Goal: Transaction & Acquisition: Download file/media

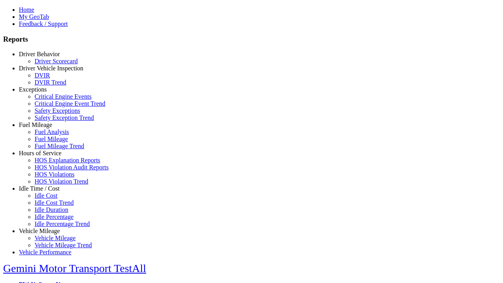
click at [45, 93] on link "Exceptions" at bounding box center [33, 89] width 28 height 7
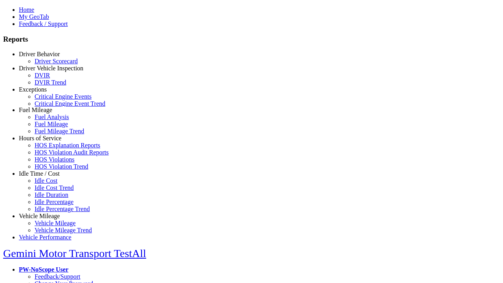
click at [51, 100] on link "Critical Engine Events" at bounding box center [63, 96] width 57 height 7
